Goal: Information Seeking & Learning: Understand process/instructions

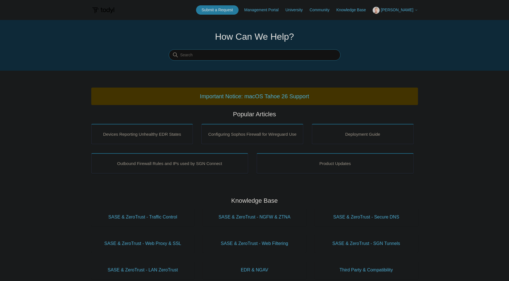
click at [272, 56] on input "Search" at bounding box center [255, 55] width 172 height 11
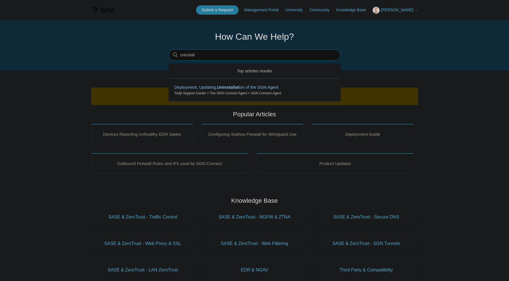
type input "uninstall"
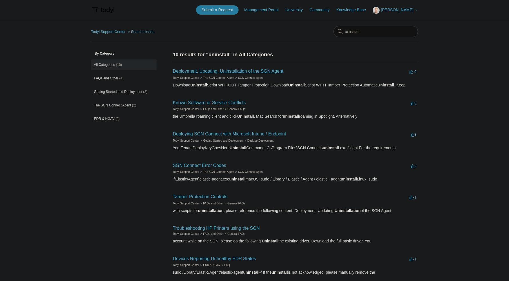
click at [224, 70] on link "Deployment, Updating, Uninstallation of the SGN Agent" at bounding box center [228, 71] width 110 height 5
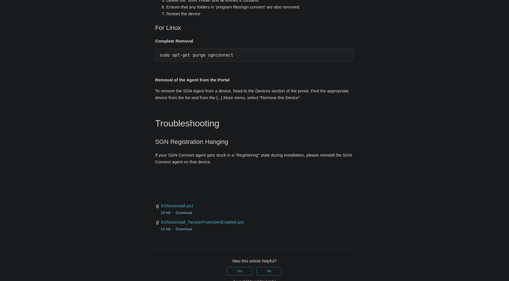
scroll to position [1211, 0]
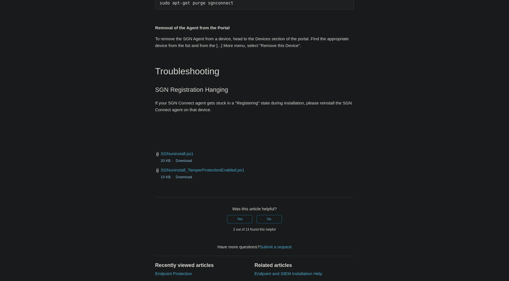
scroll to position [1183, 0]
